Goal: Navigation & Orientation: Find specific page/section

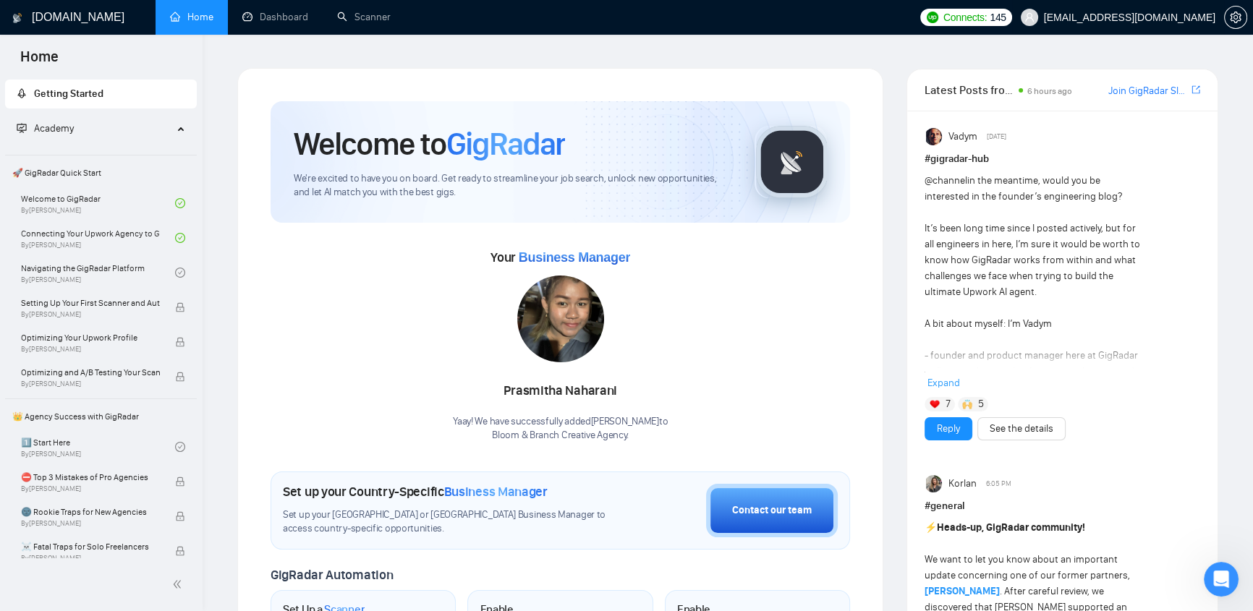
click at [1136, 24] on span "speak2mike@rocketmail.com" at bounding box center [1118, 17] width 212 height 46
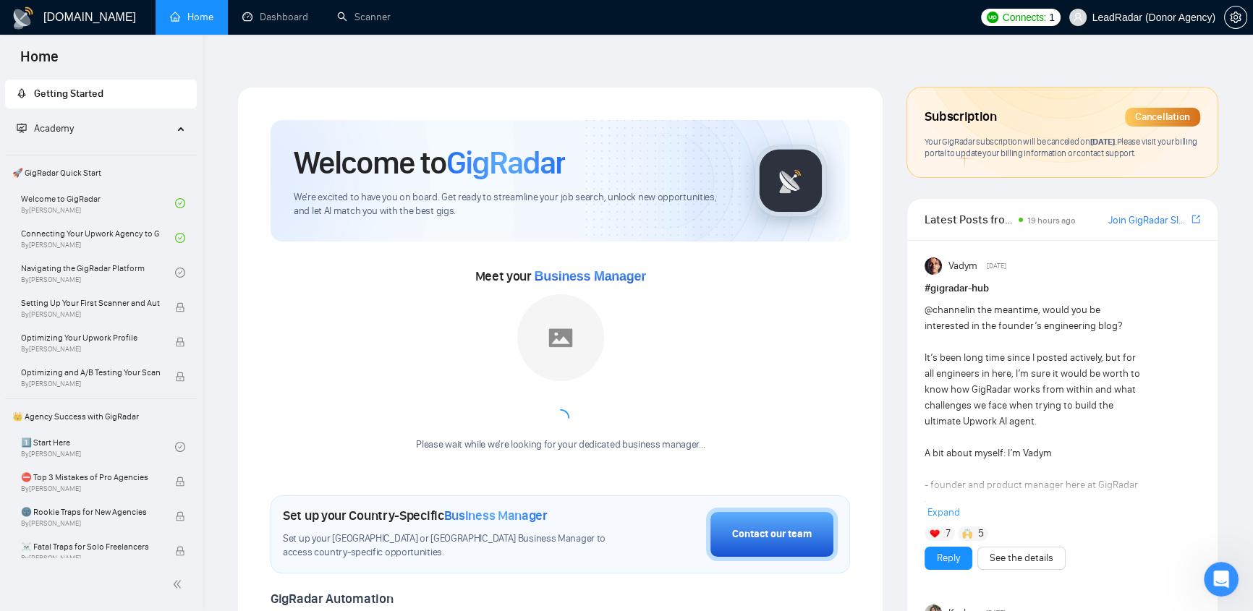
click at [1141, 26] on span "LeadRadar (Donor Agency)" at bounding box center [1143, 17] width 164 height 46
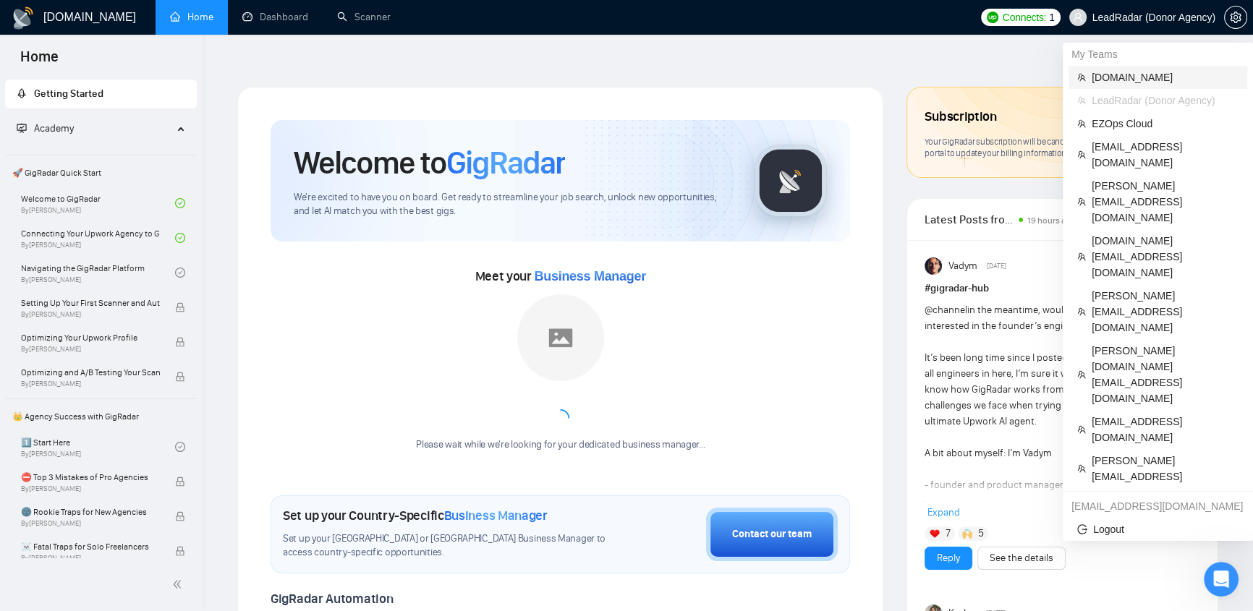
click at [1129, 77] on span "evacodes.com" at bounding box center [1165, 77] width 147 height 16
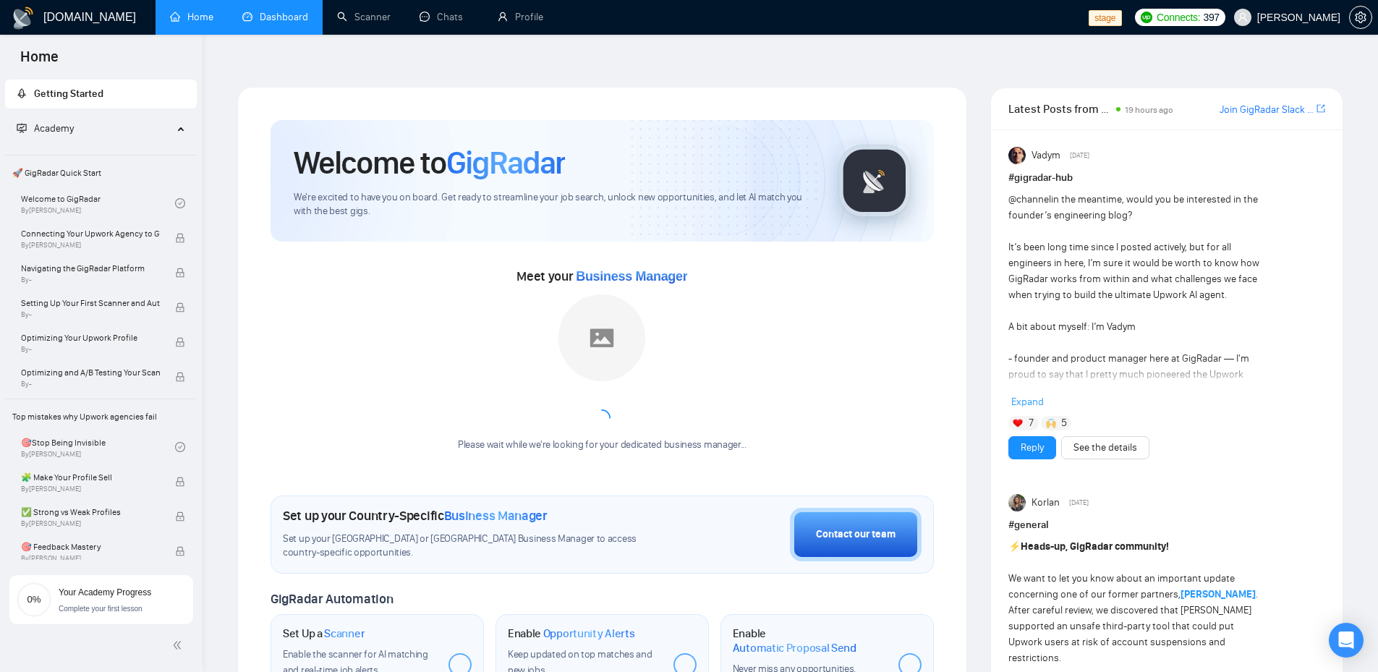
click at [270, 14] on link "Dashboard" at bounding box center [275, 17] width 66 height 12
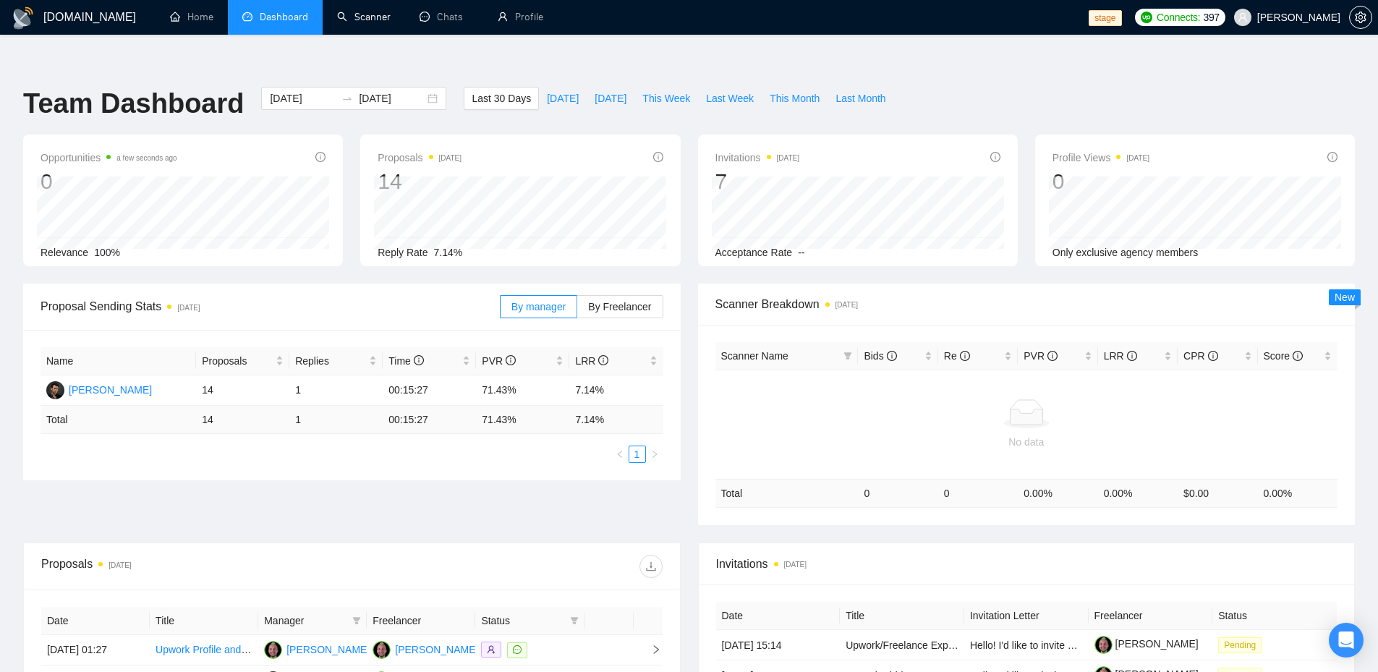
drag, startPoint x: 373, startPoint y: 22, endPoint x: 406, endPoint y: 53, distance: 45.0
click at [373, 22] on link "Scanner" at bounding box center [364, 17] width 54 height 12
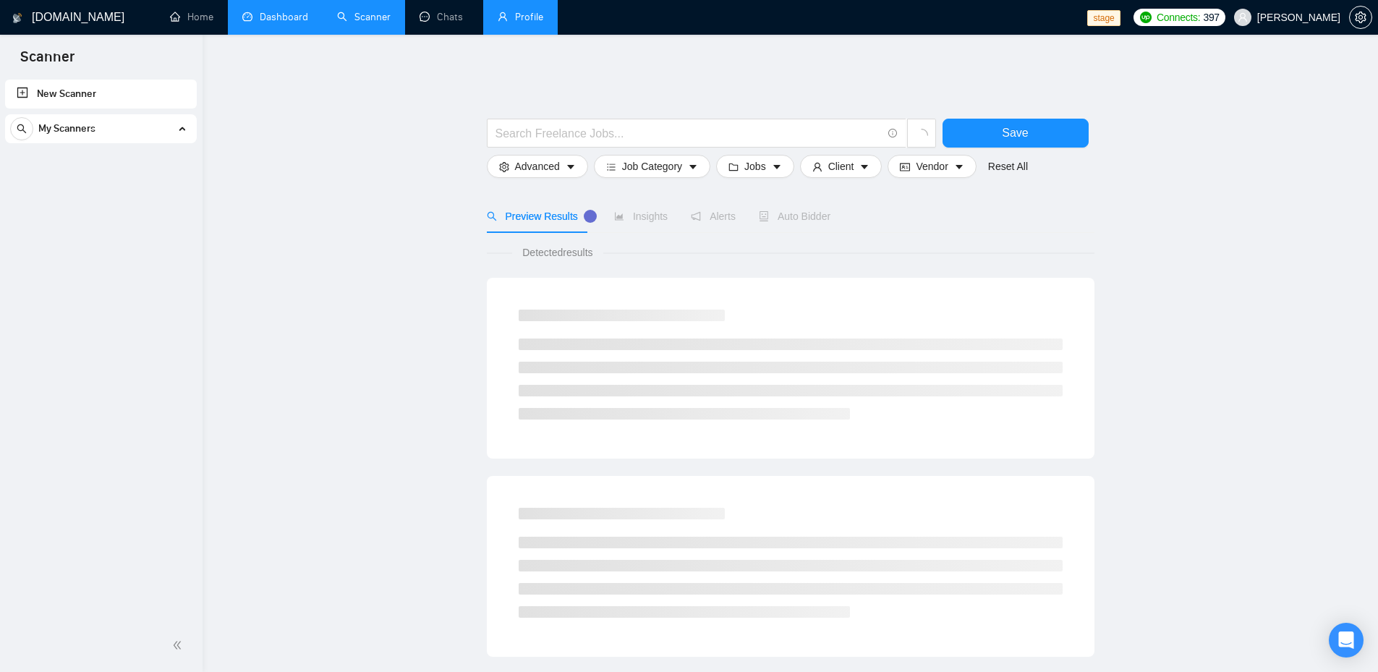
click at [534, 17] on link "Profile" at bounding box center [521, 17] width 46 height 12
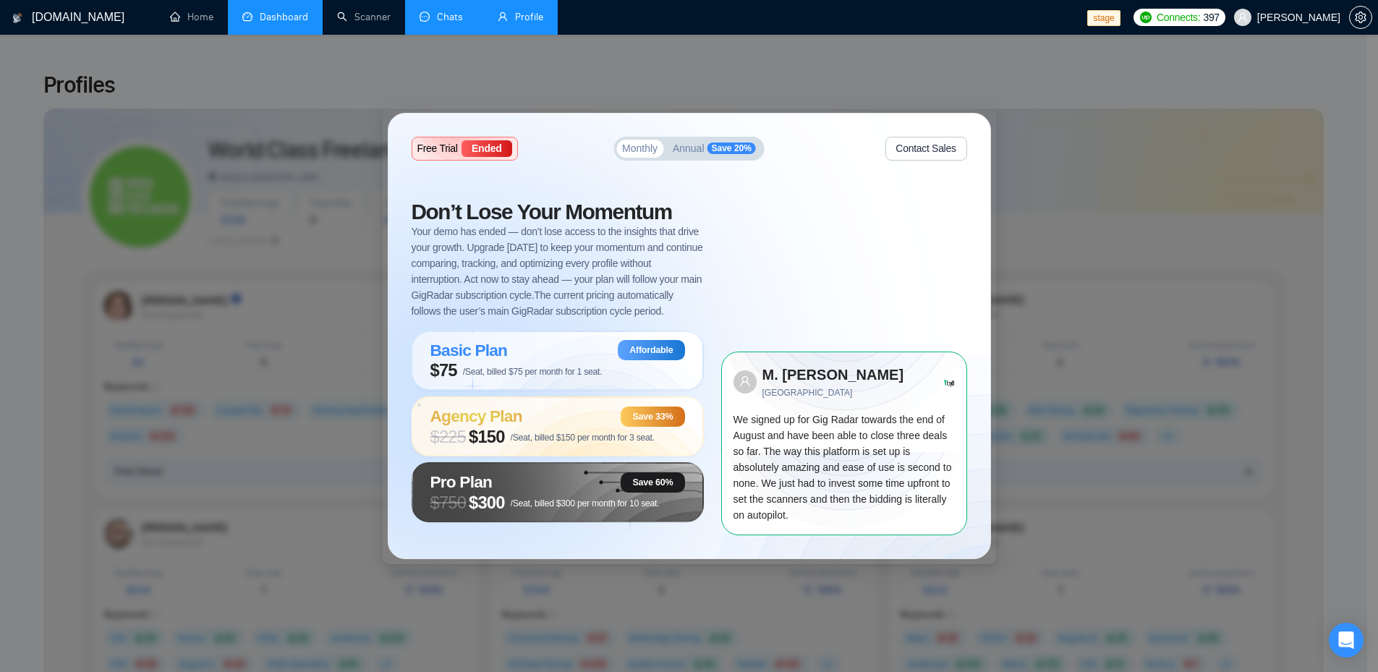
click at [438, 15] on link "Chats" at bounding box center [444, 17] width 49 height 12
